Goal: Task Accomplishment & Management: Manage account settings

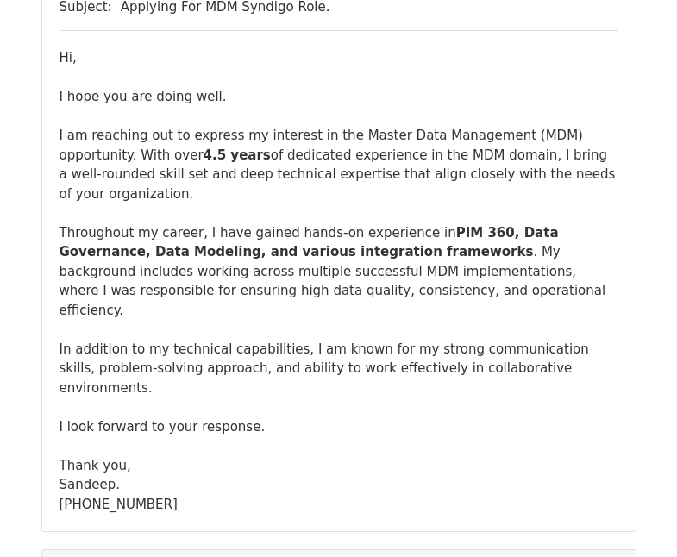
scroll to position [1640, 0]
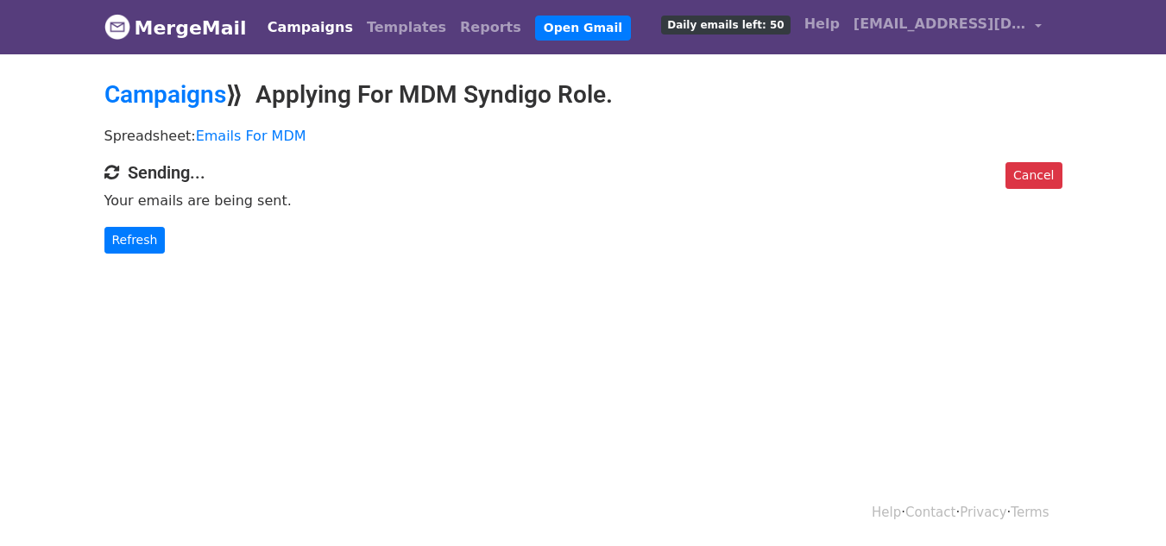
click at [165, 235] on p "Refresh" at bounding box center [583, 240] width 958 height 27
click at [155, 235] on link "Refresh" at bounding box center [134, 240] width 61 height 27
click at [360, 33] on link "Templates" at bounding box center [406, 27] width 93 height 35
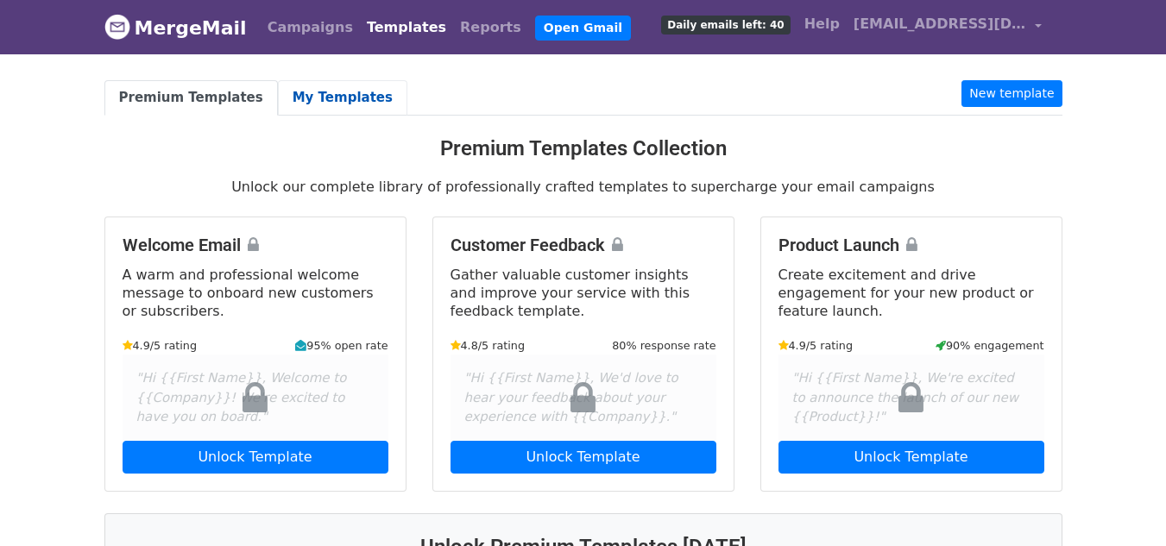
click at [326, 97] on link "My Templates" at bounding box center [342, 97] width 129 height 35
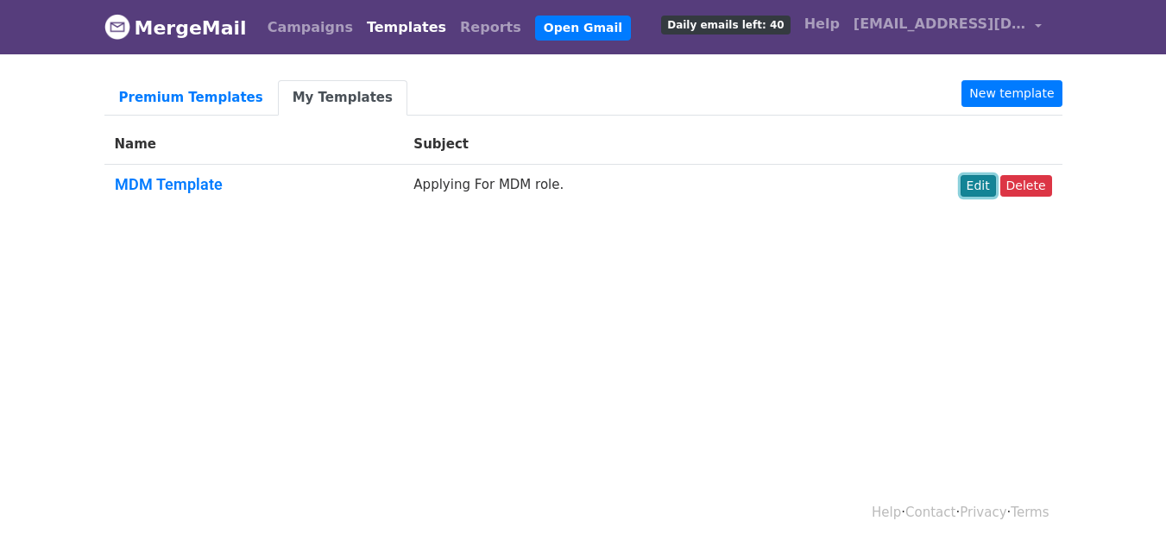
click at [992, 188] on link "Edit" at bounding box center [977, 186] width 35 height 22
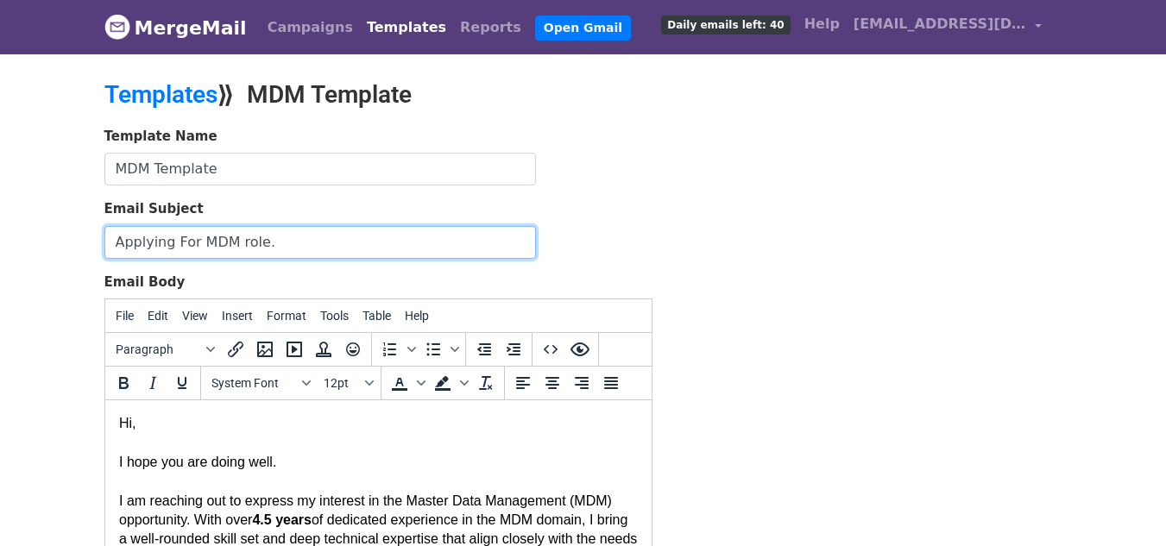
click at [242, 249] on input "Applying For MDM role." at bounding box center [319, 242] width 431 height 33
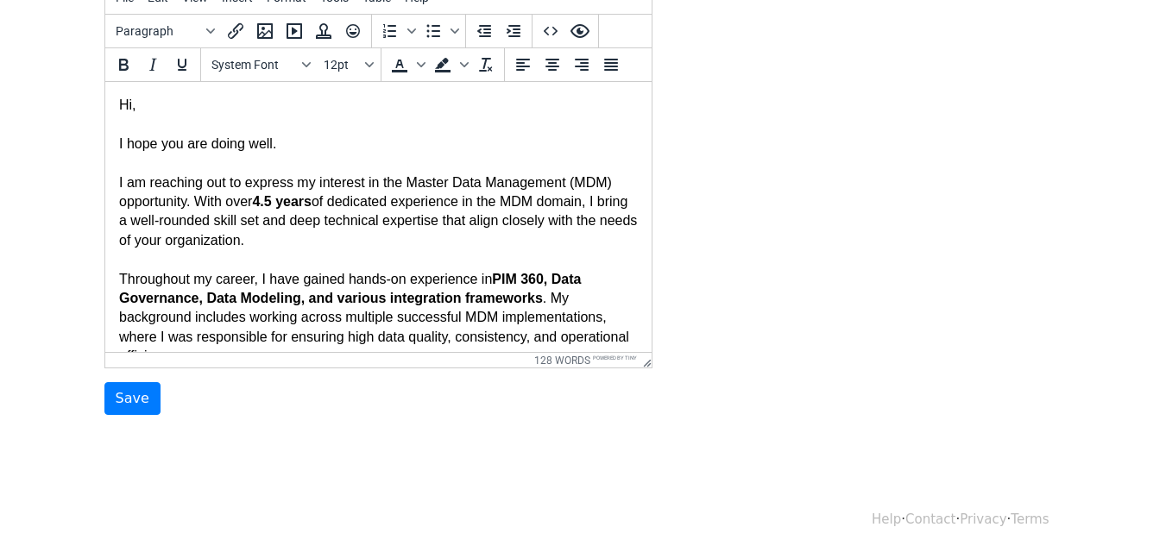
scroll to position [327, 0]
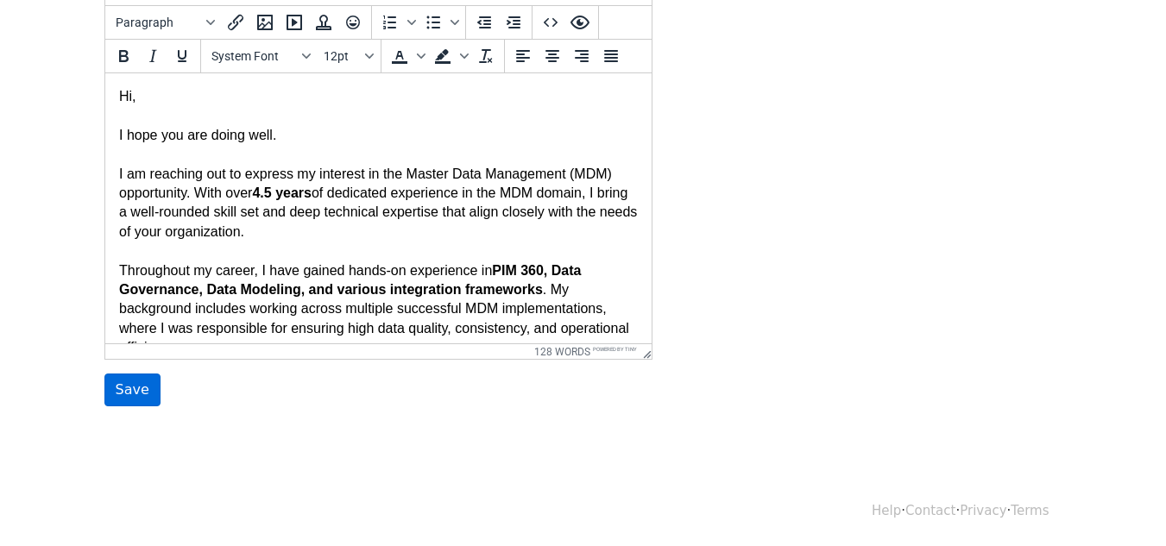
type input "Applying For MDM Role."
click at [113, 387] on input "Save" at bounding box center [132, 390] width 56 height 33
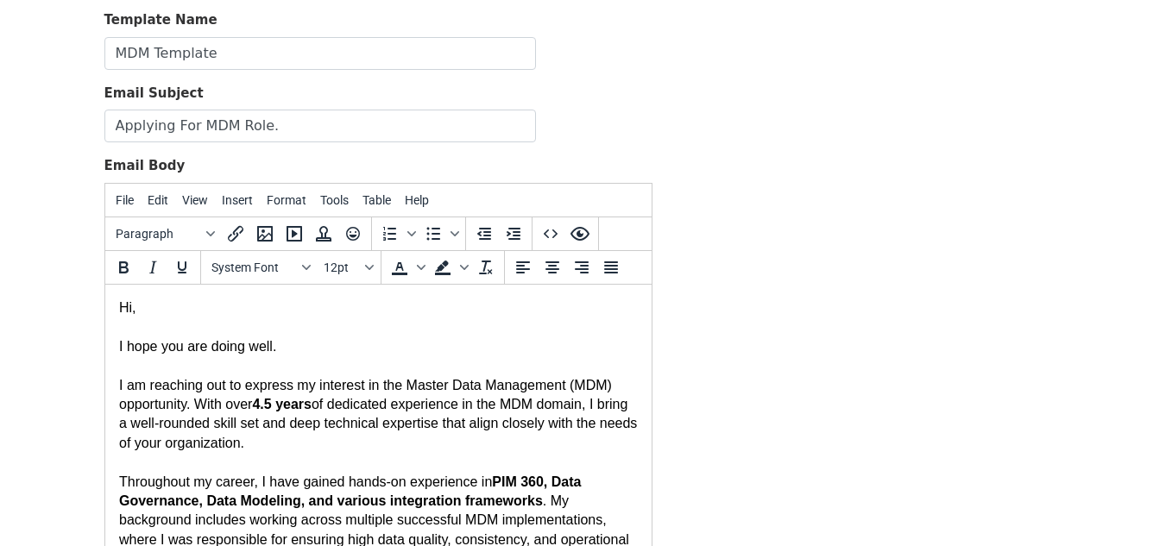
scroll to position [173, 0]
click at [280, 402] on strong "4.5 years" at bounding box center [281, 402] width 60 height 15
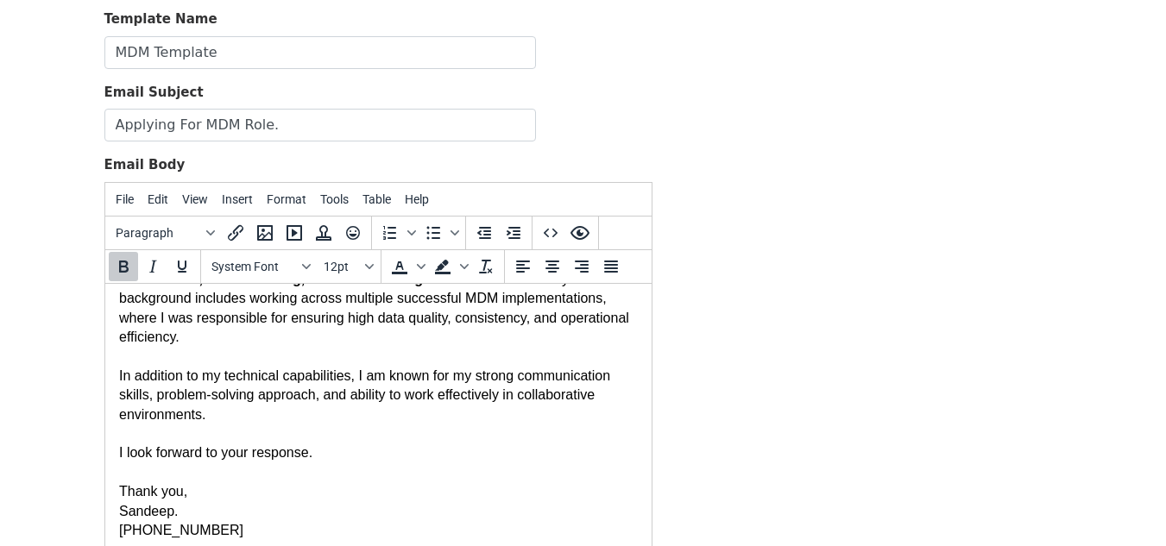
scroll to position [345, 0]
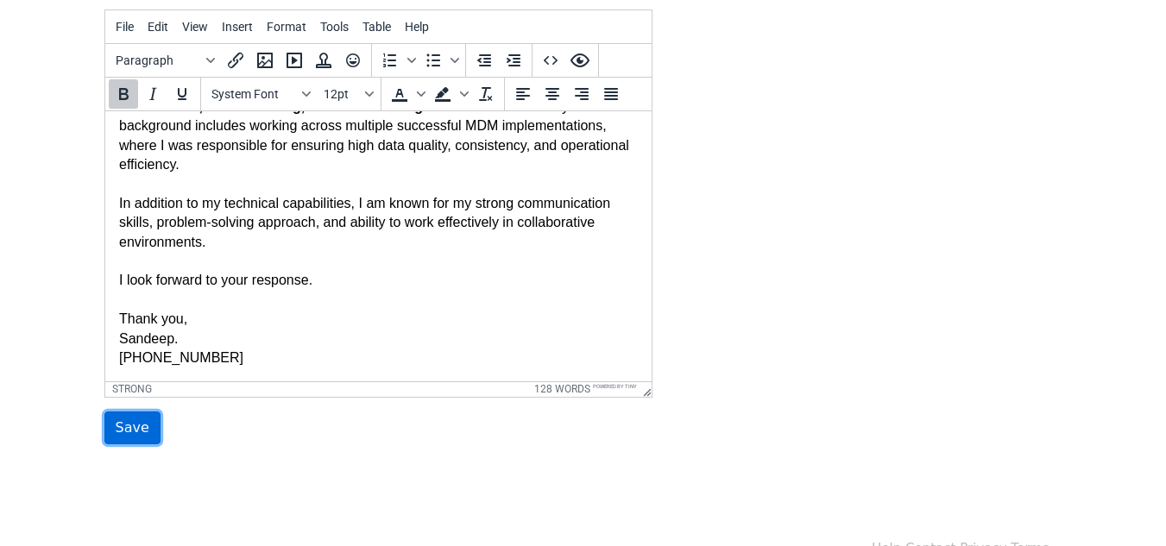
click at [135, 435] on input "Save" at bounding box center [132, 428] width 56 height 33
